Goal: Task Accomplishment & Management: Use online tool/utility

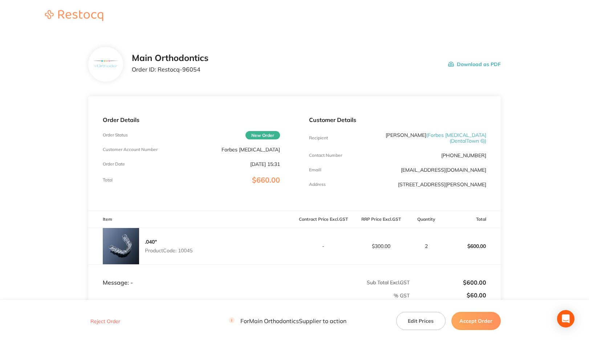
scroll to position [100, 0]
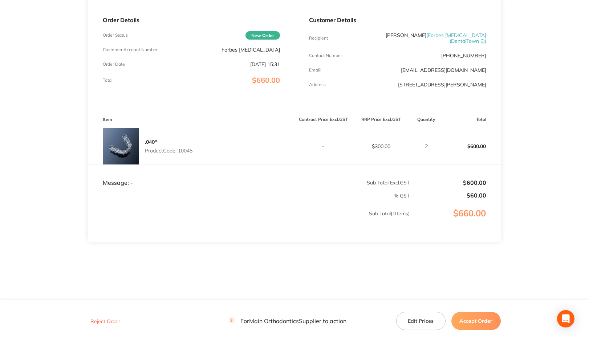
click at [478, 318] on button "Accept Order" at bounding box center [476, 321] width 49 height 18
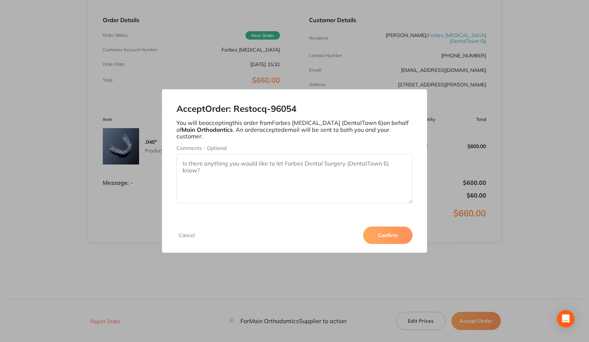
click at [378, 238] on button "Confirm" at bounding box center [387, 235] width 49 height 17
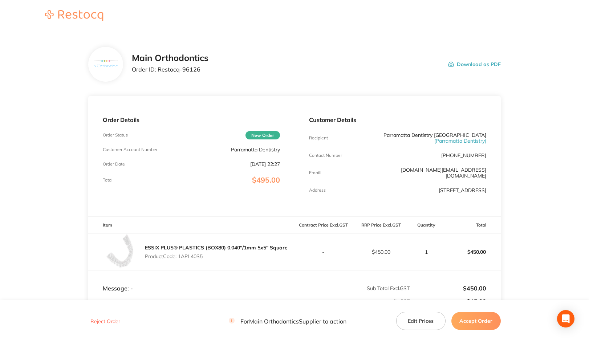
click at [482, 324] on button "Accept Order" at bounding box center [476, 321] width 49 height 18
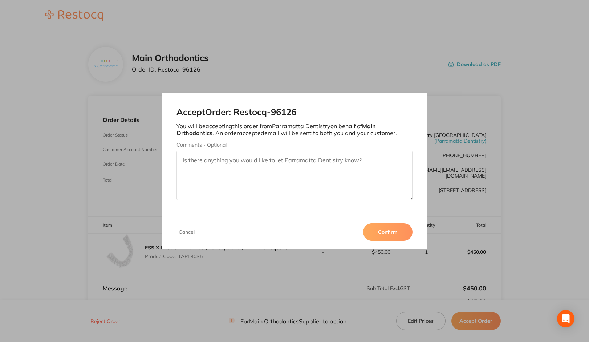
click at [384, 232] on button "Confirm" at bounding box center [387, 231] width 49 height 17
